Goal: Navigation & Orientation: Understand site structure

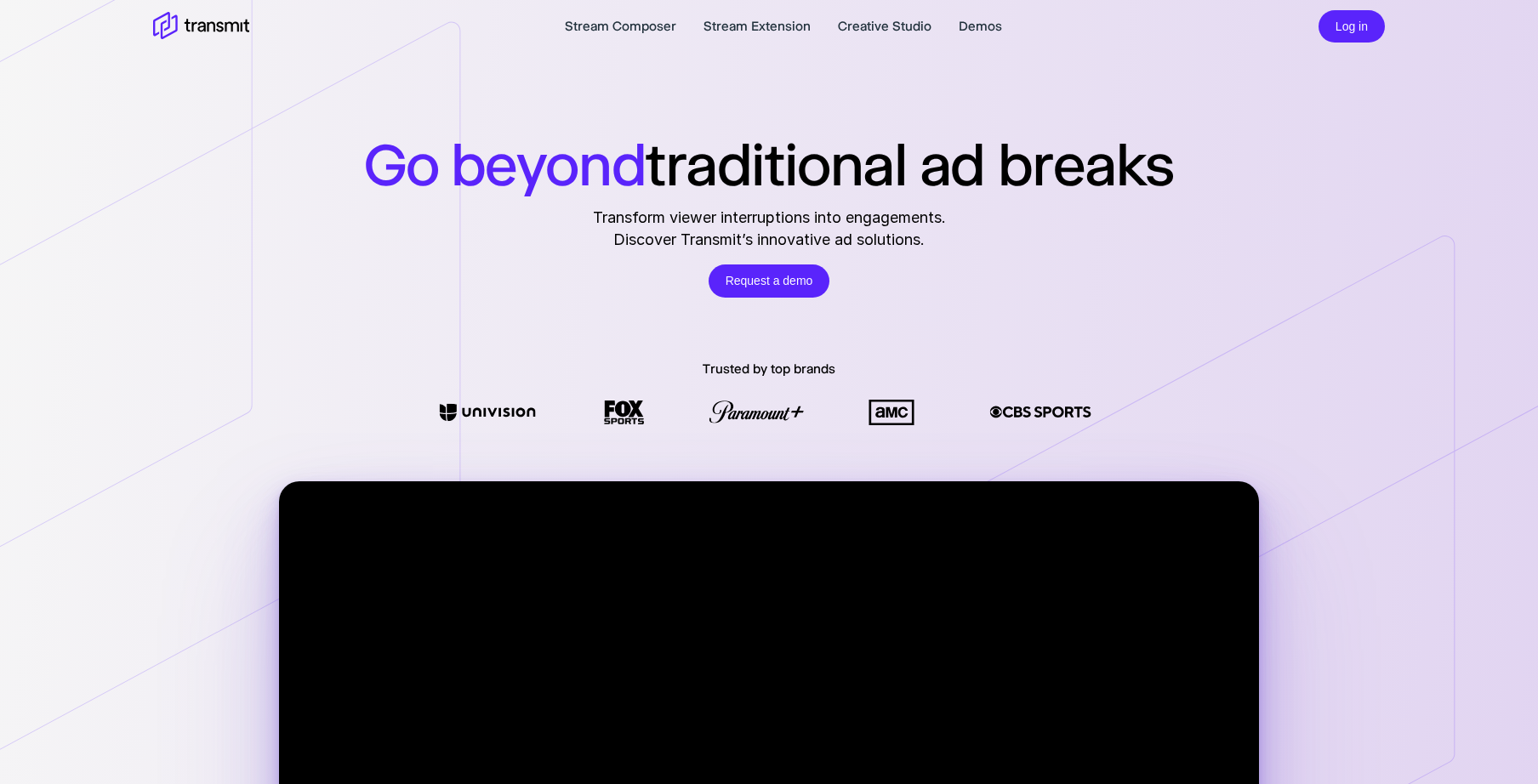
click at [829, 183] on h1 "Go beyond traditional ad breaks" at bounding box center [769, 164] width 810 height 70
click at [1204, 184] on div "Go beyond traditional ad breaks Transform viewer interruptions into engagements…" at bounding box center [769, 213] width 1538 height 168
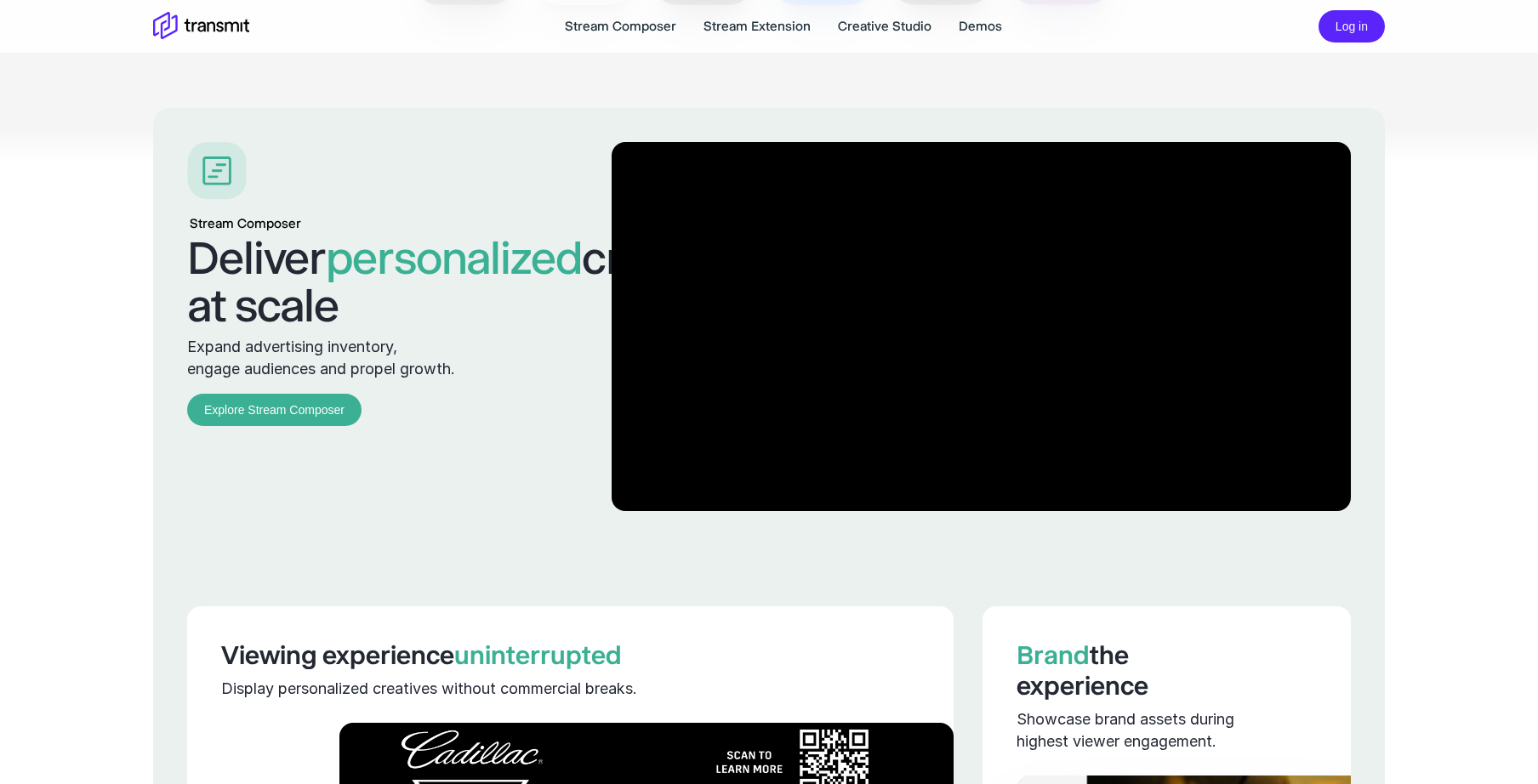
scroll to position [1630, 0]
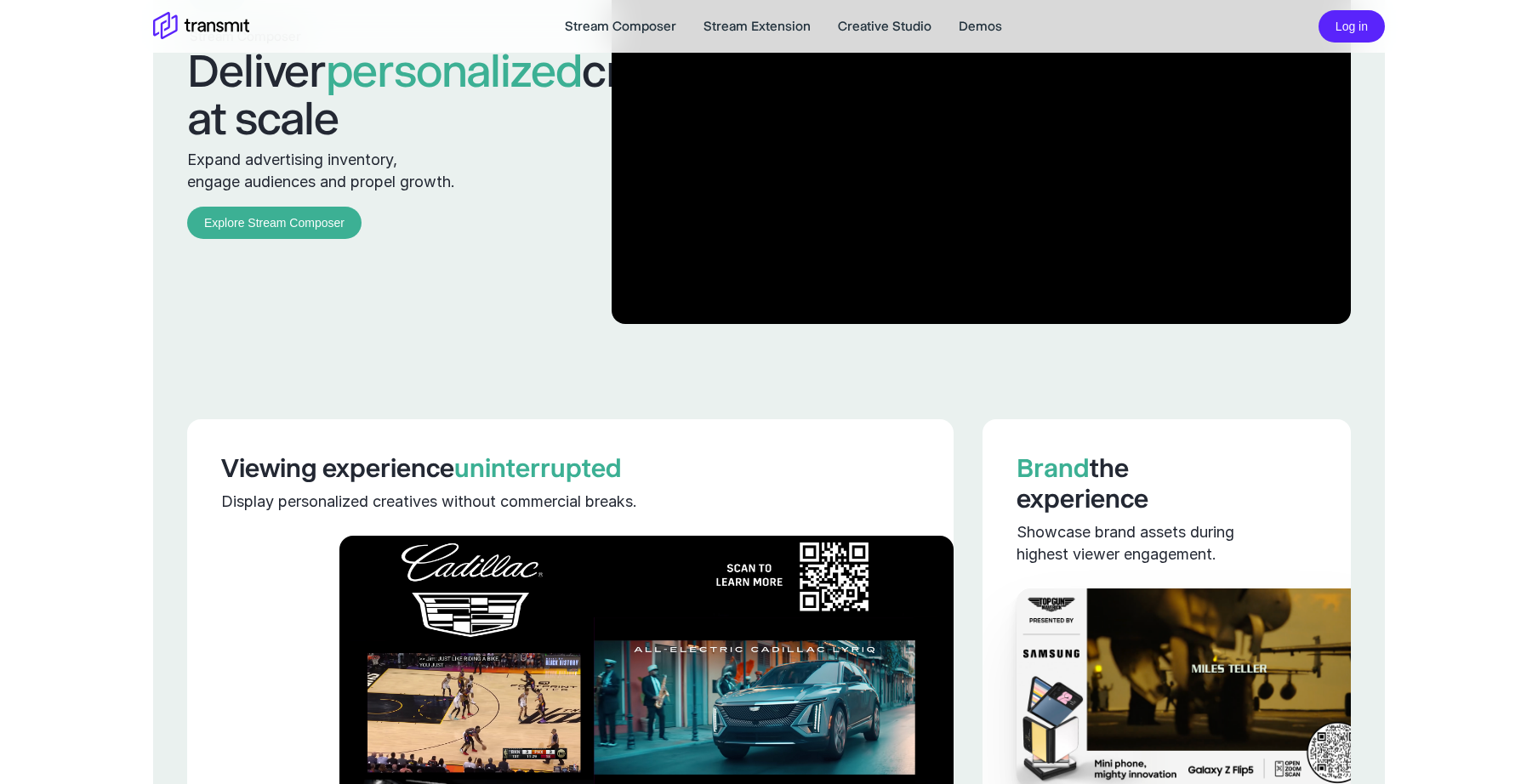
scroll to position [0, 0]
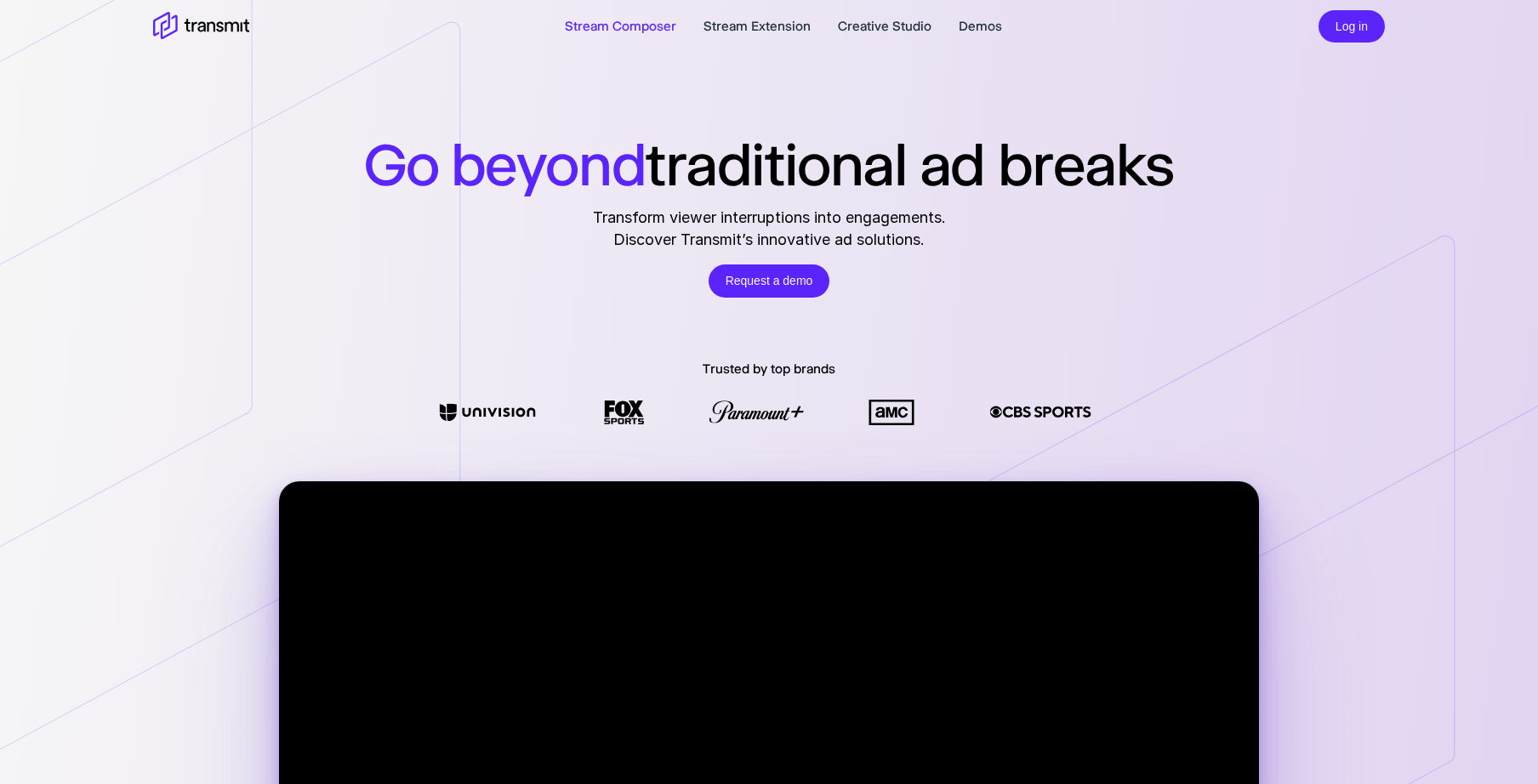
click at [633, 23] on link "Stream Composer" at bounding box center [621, 26] width 111 height 21
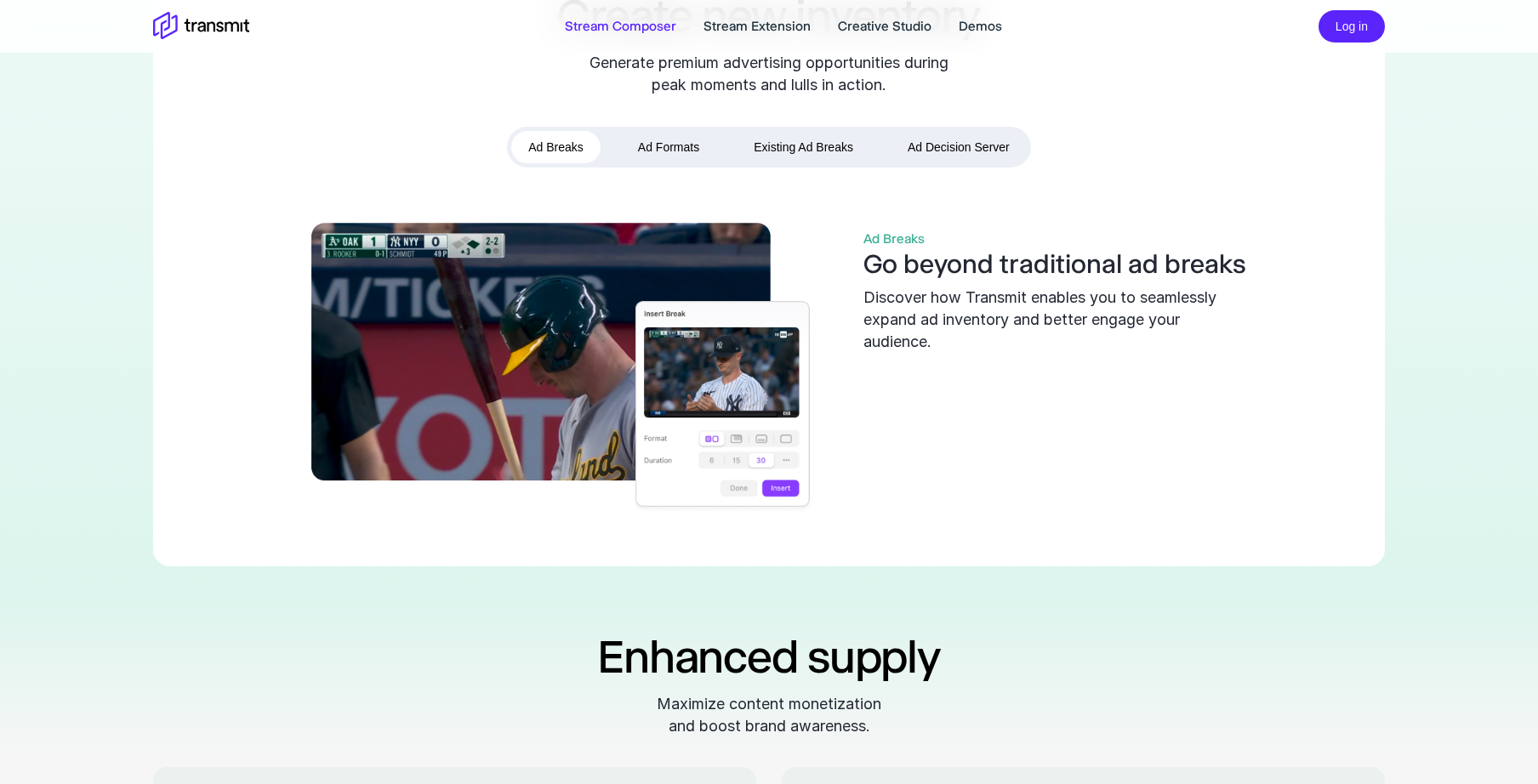
scroll to position [681, 0]
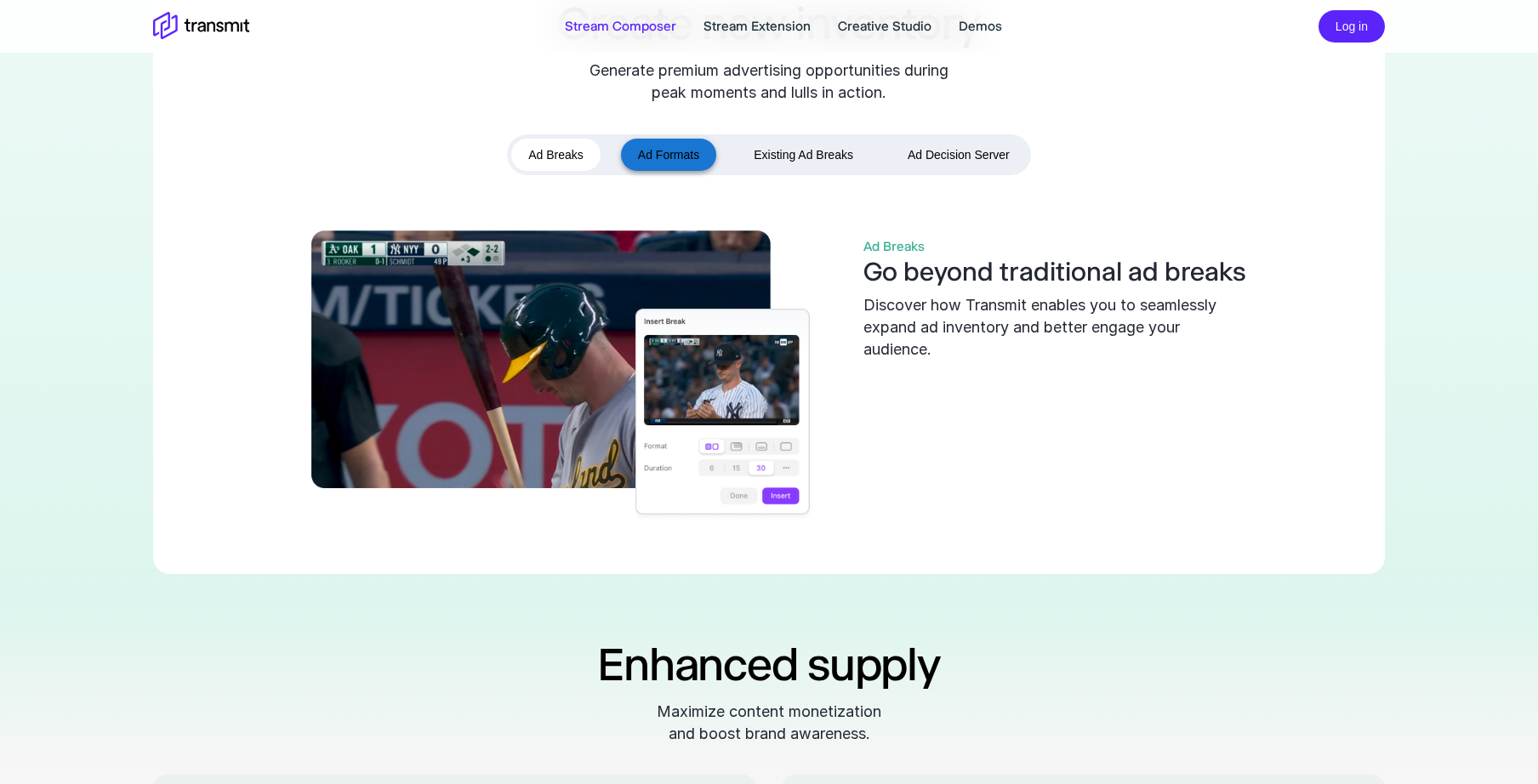
click at [674, 172] on button "Ad Formats" at bounding box center [668, 155] width 95 height 33
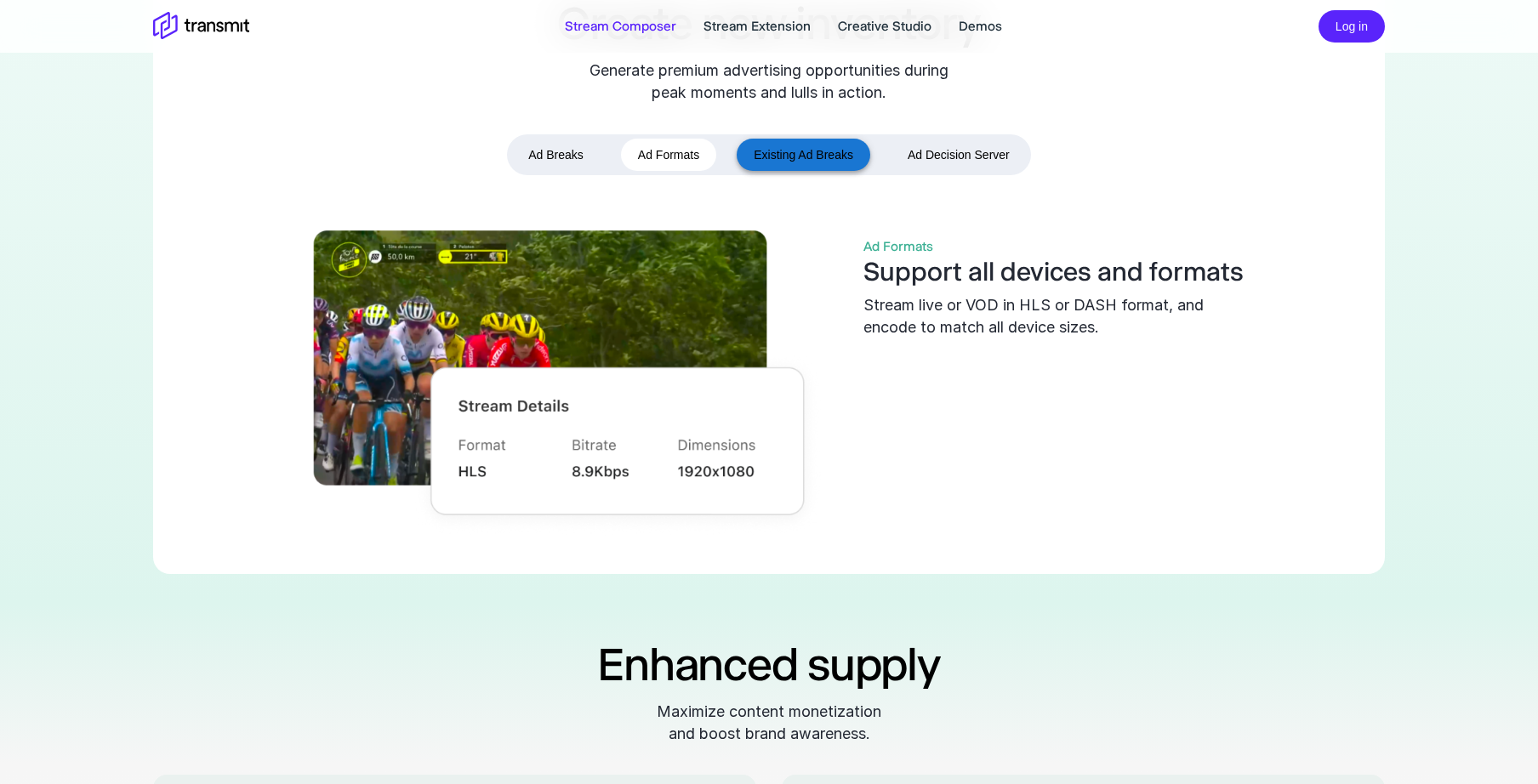
click at [821, 172] on button "Existing Ad Breaks" at bounding box center [804, 155] width 134 height 33
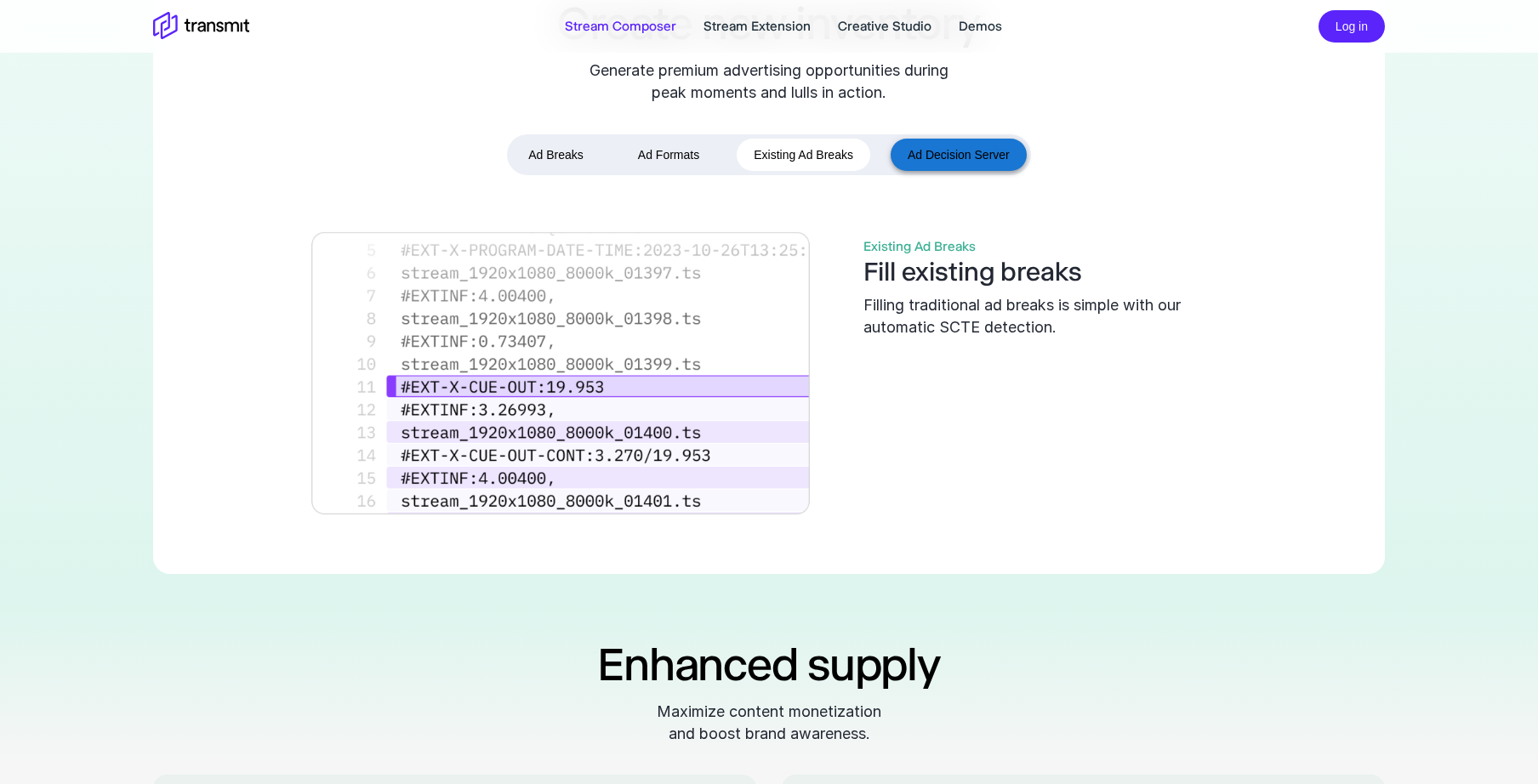
click at [947, 172] on button "Ad Decision Server" at bounding box center [958, 155] width 136 height 33
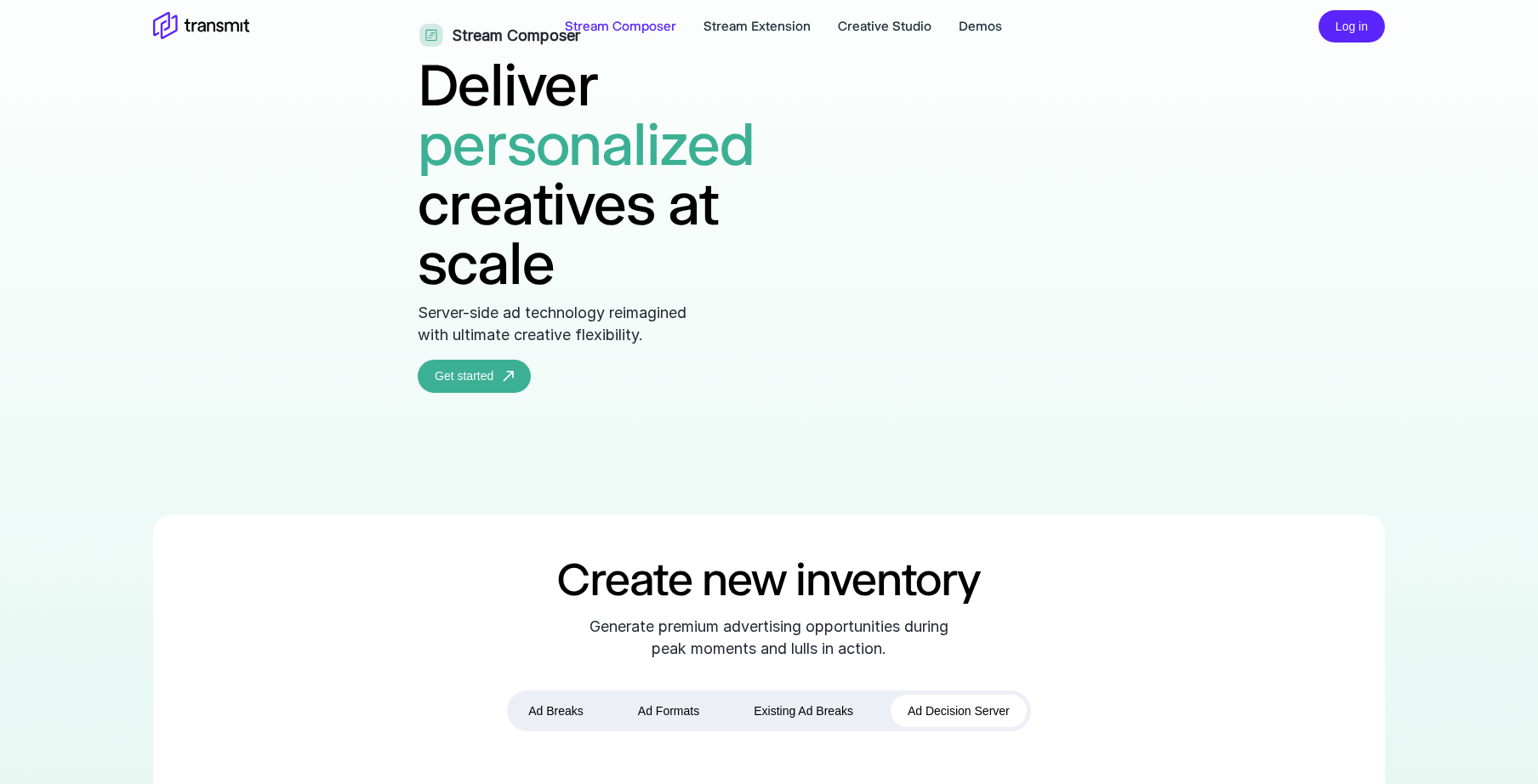
scroll to position [0, 0]
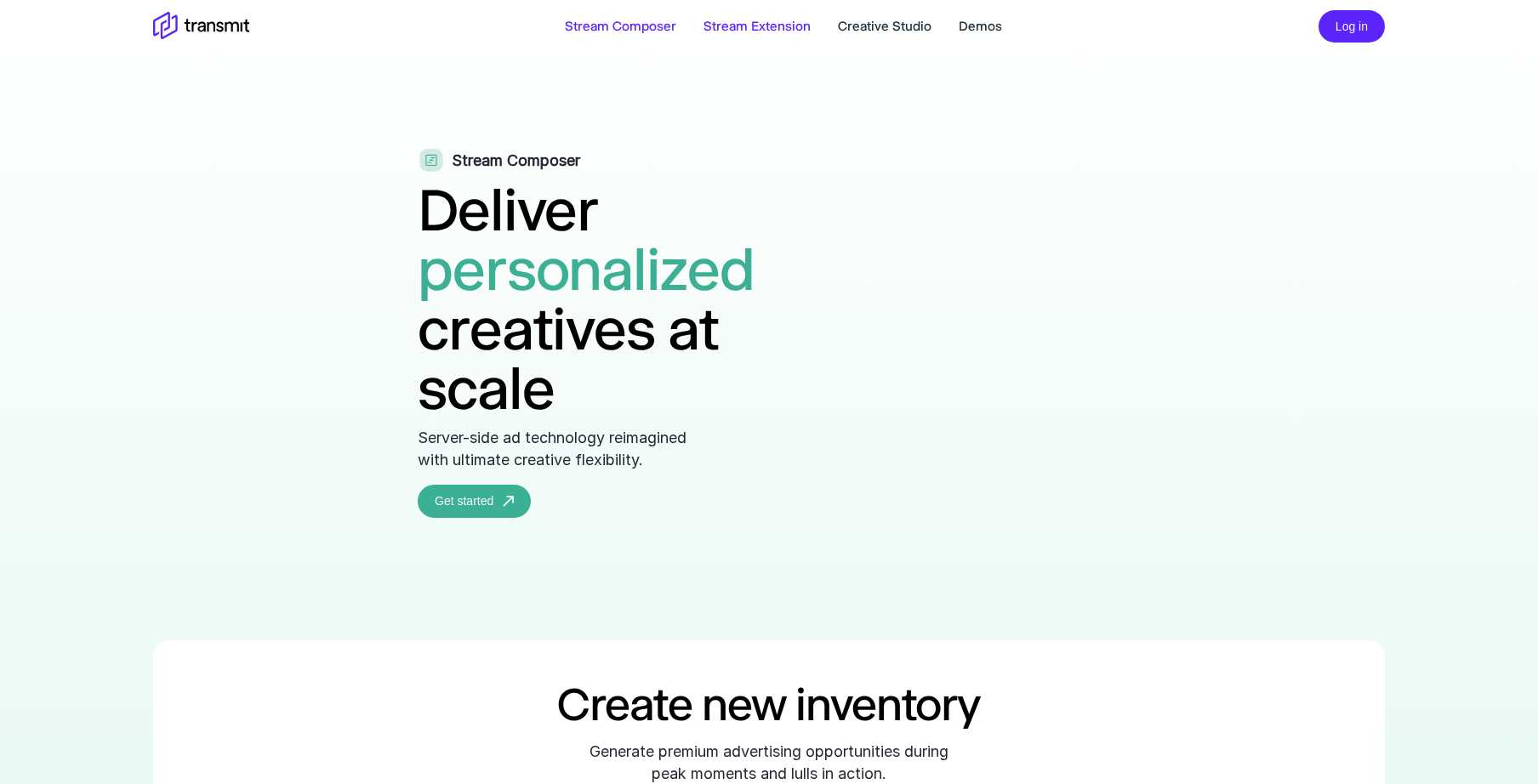
click at [758, 29] on link "Stream Extension" at bounding box center [758, 26] width 108 height 21
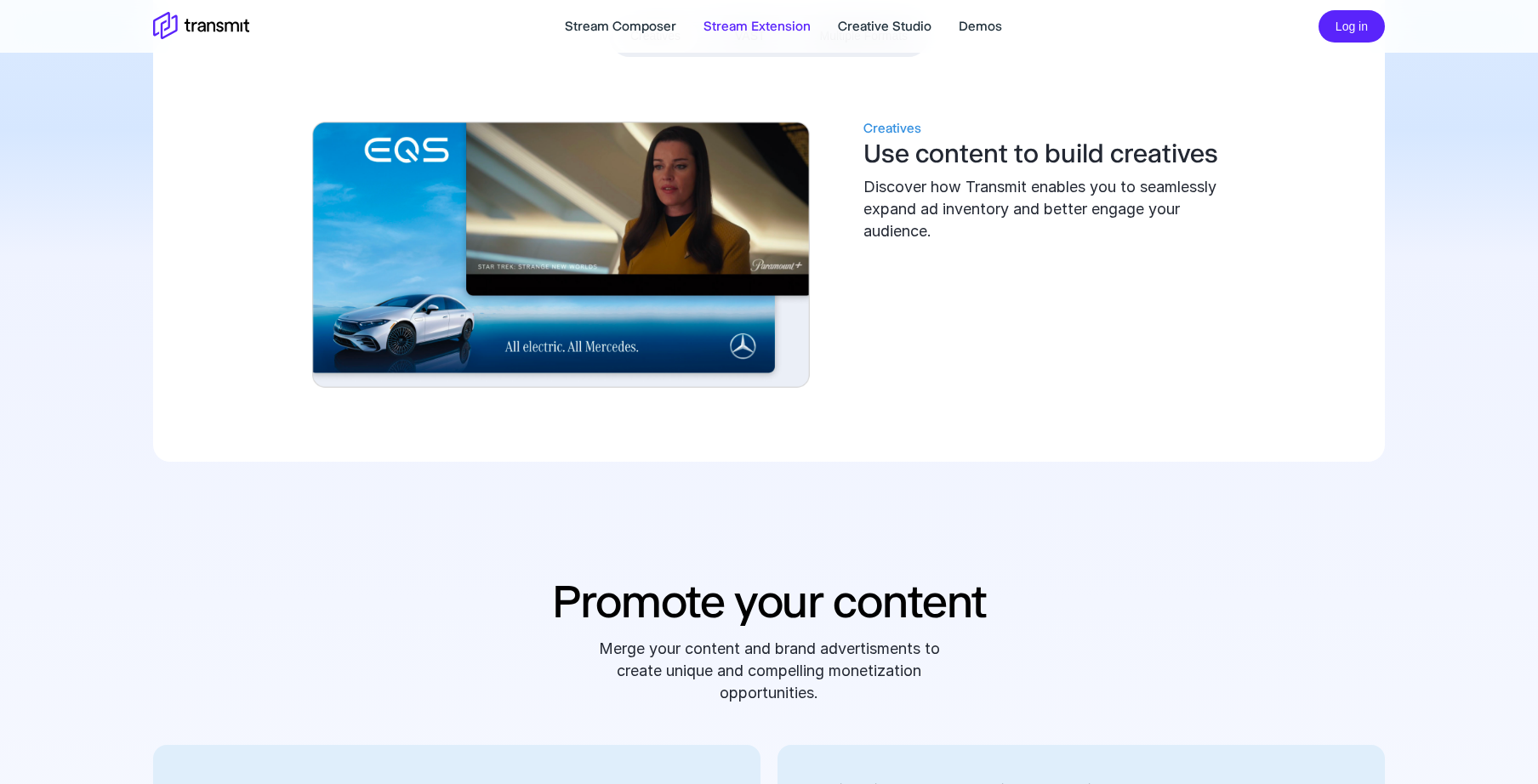
scroll to position [838, 0]
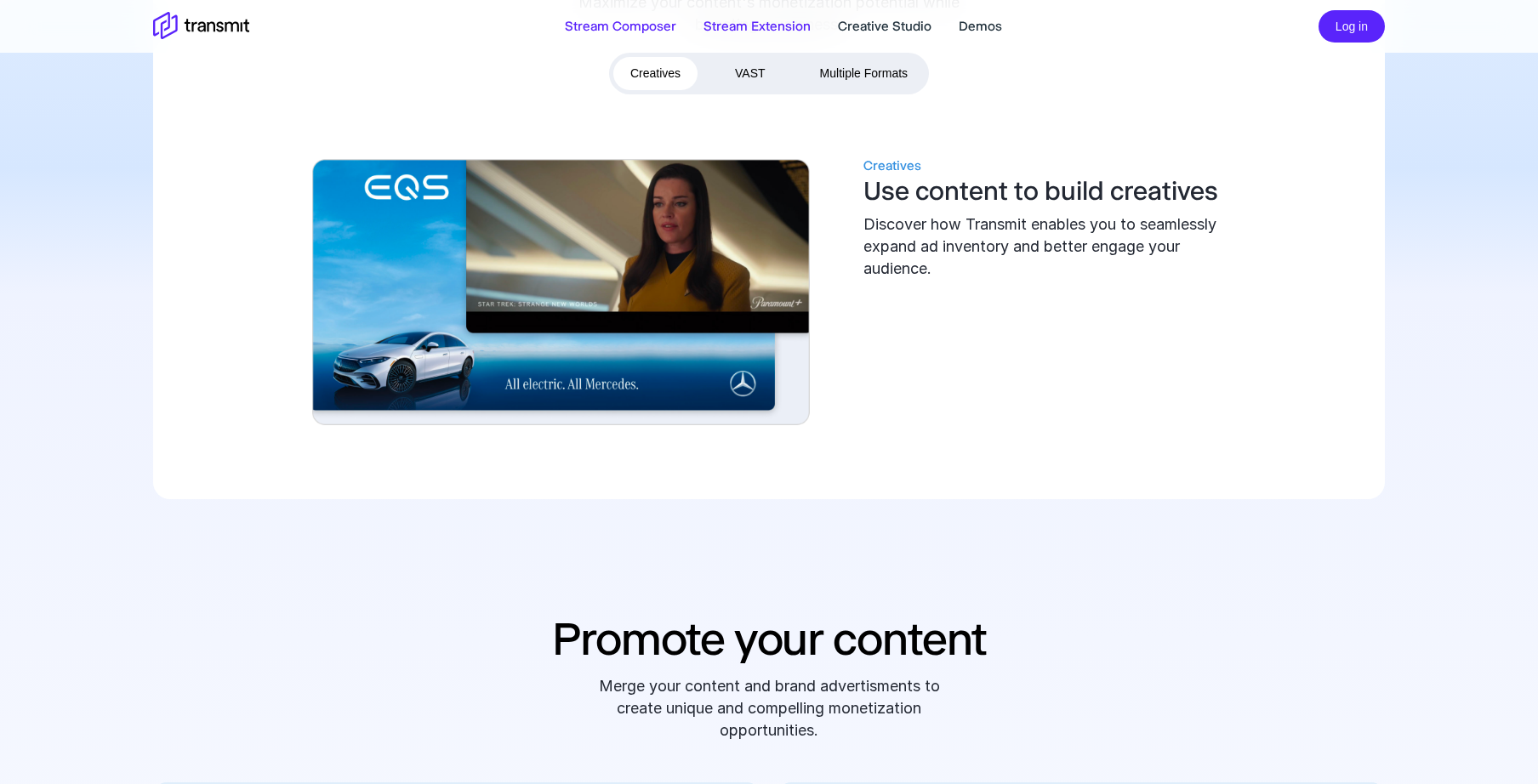
click at [626, 26] on link "Stream Composer" at bounding box center [621, 26] width 111 height 21
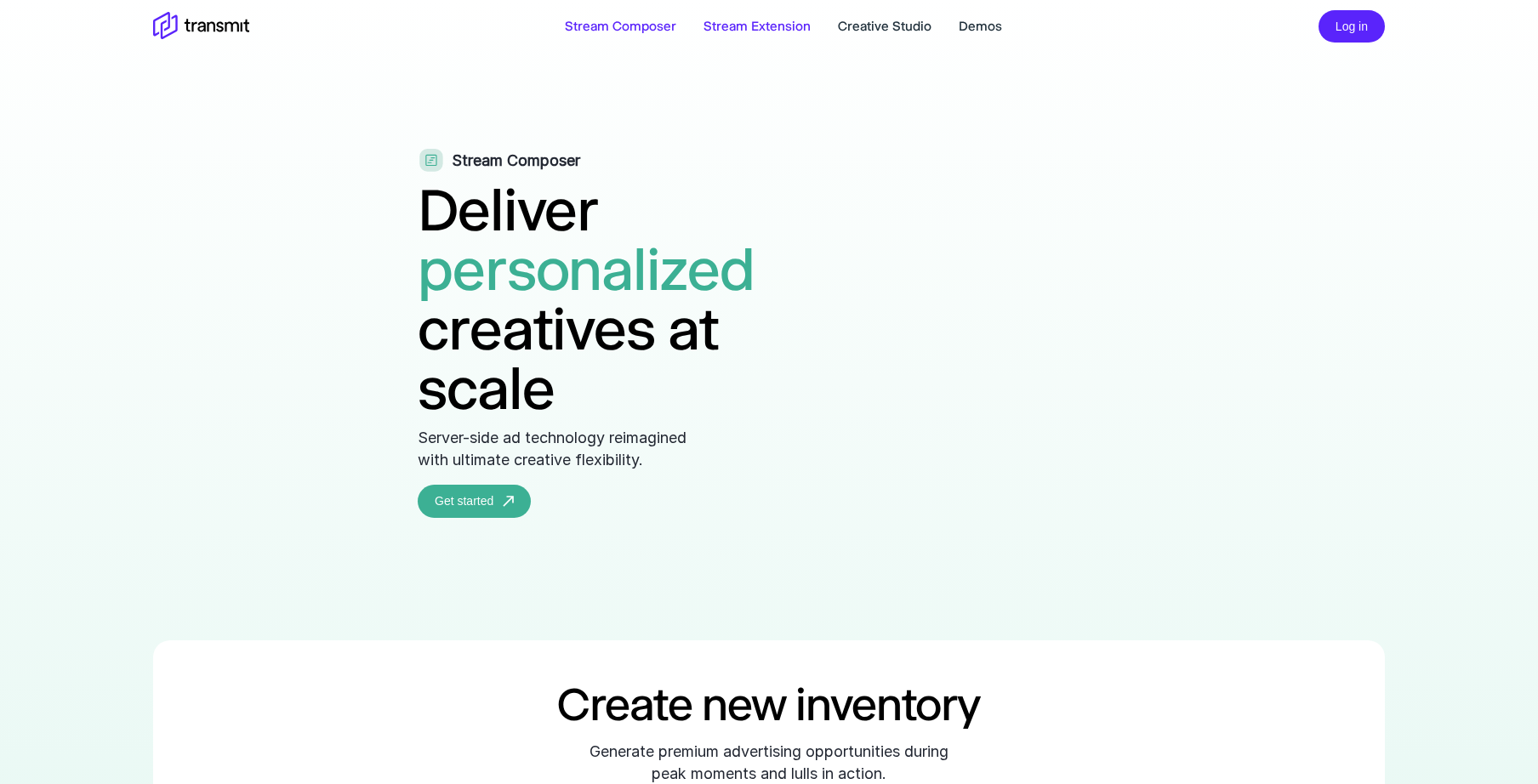
click at [764, 29] on link "Stream Extension" at bounding box center [758, 26] width 108 height 21
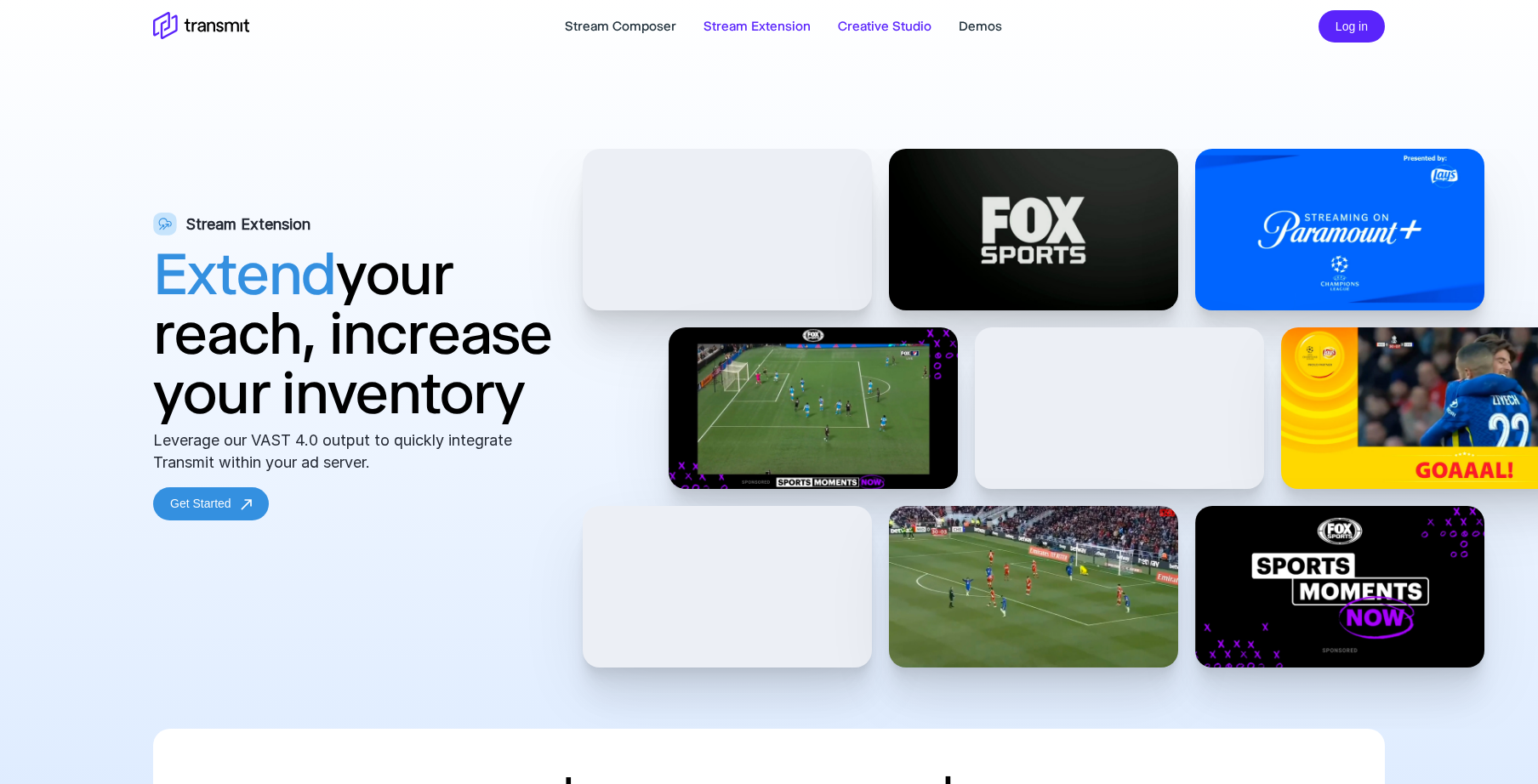
click at [870, 29] on link "Creative Studio" at bounding box center [885, 26] width 94 height 21
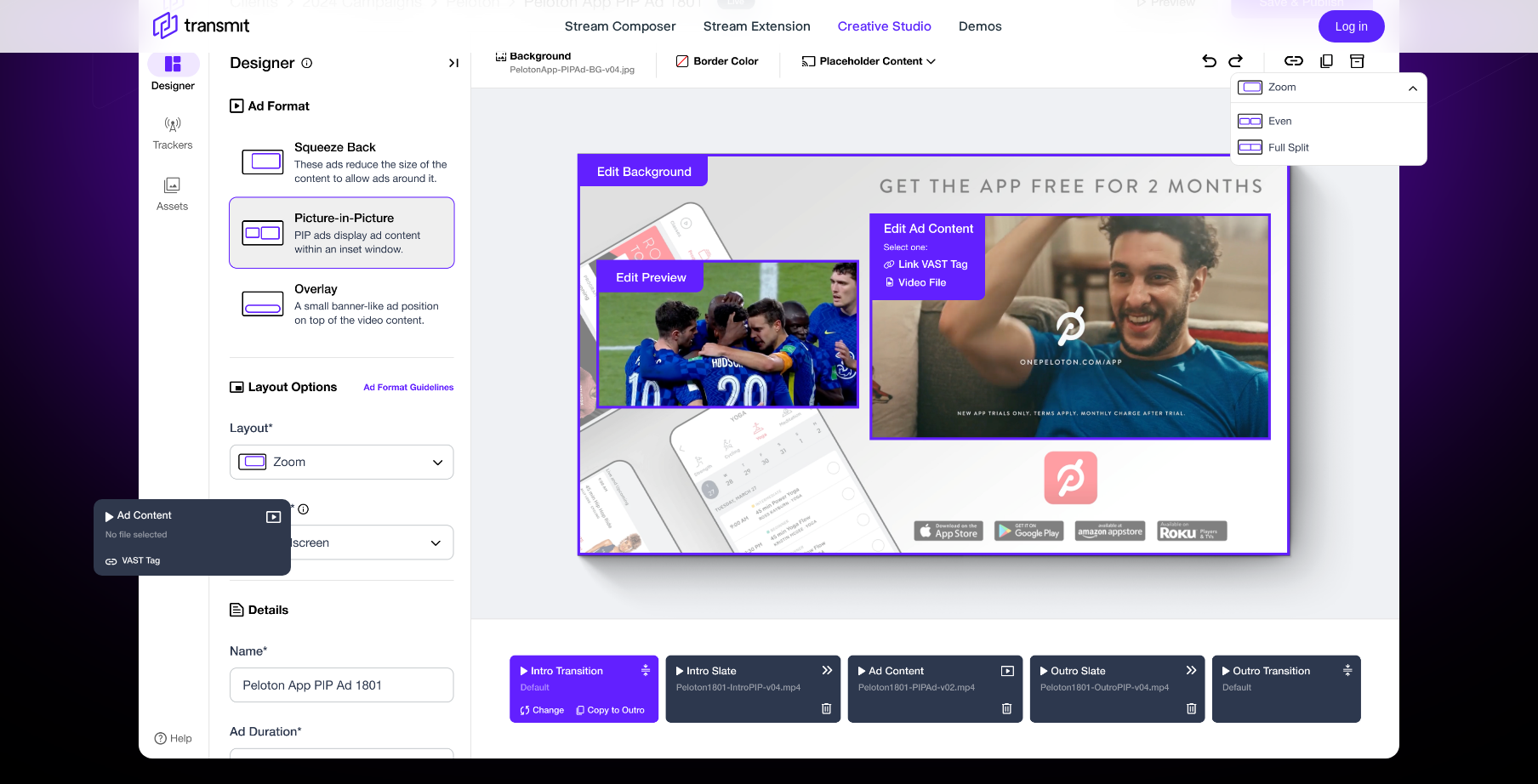
scroll to position [767, 0]
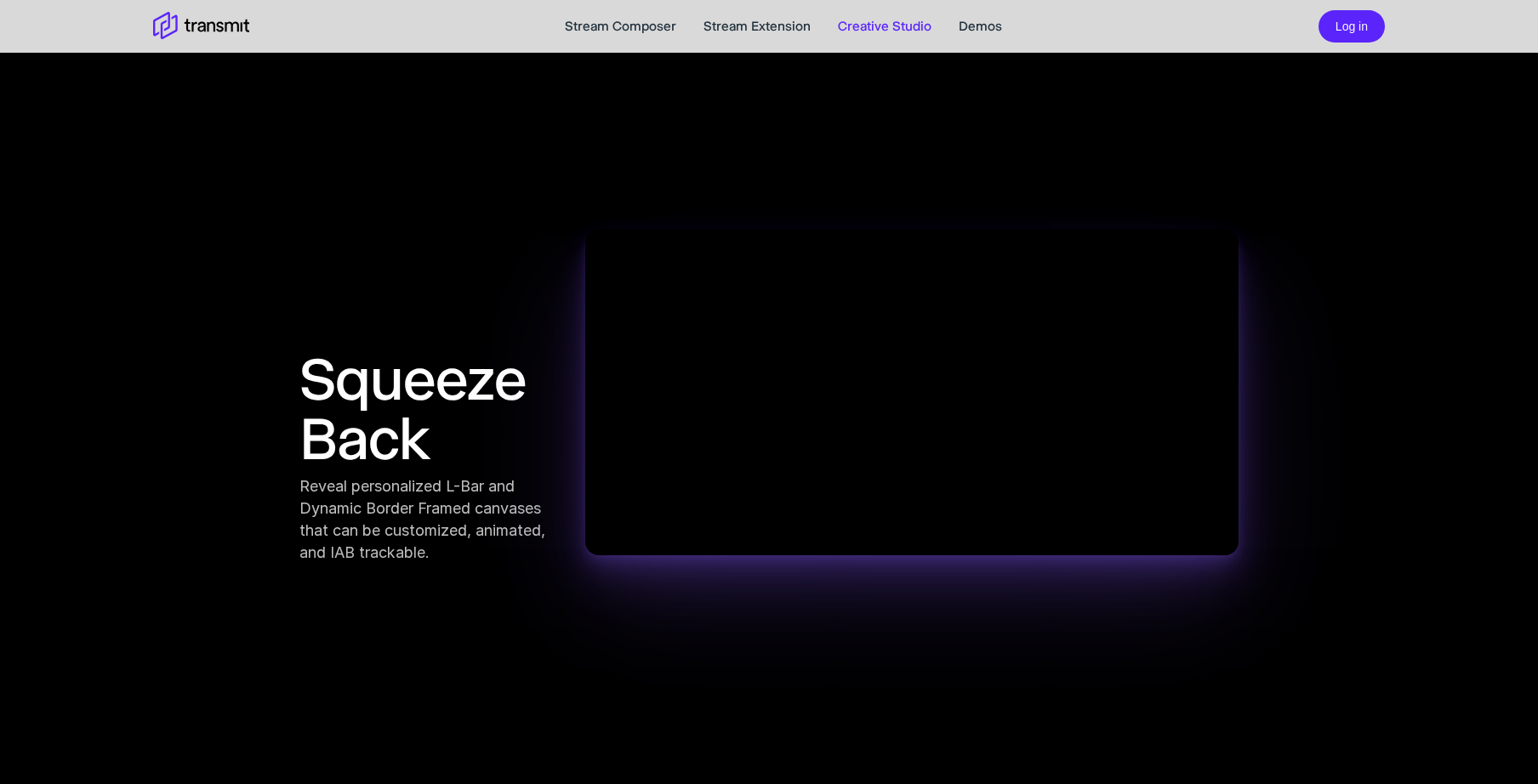
scroll to position [2239, 0]
